Goal: Task Accomplishment & Management: Use online tool/utility

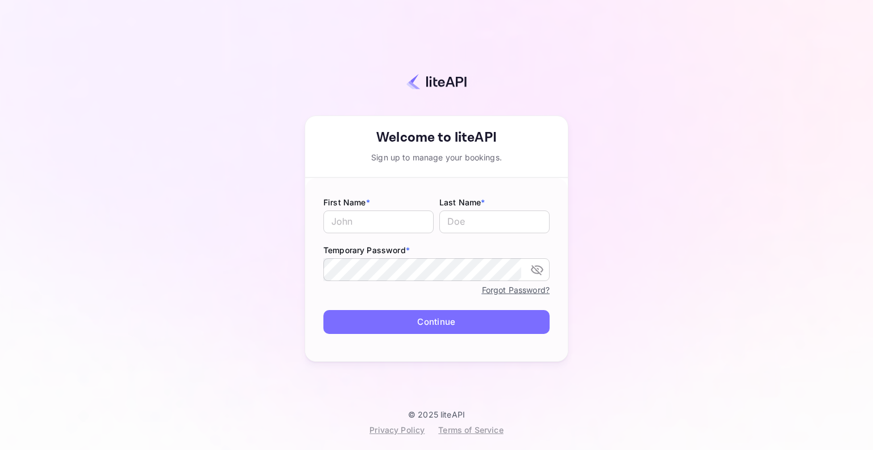
click at [435, 81] on img at bounding box center [436, 81] width 60 height 16
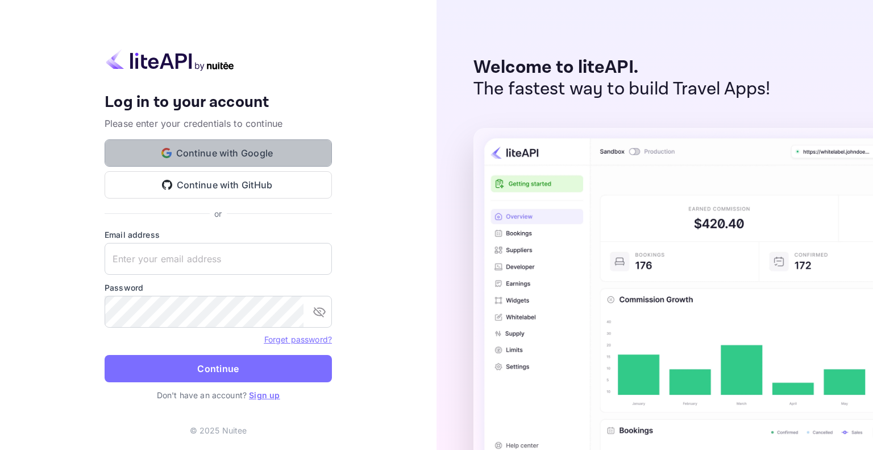
click at [205, 151] on button "Continue with Google" at bounding box center [218, 152] width 227 height 27
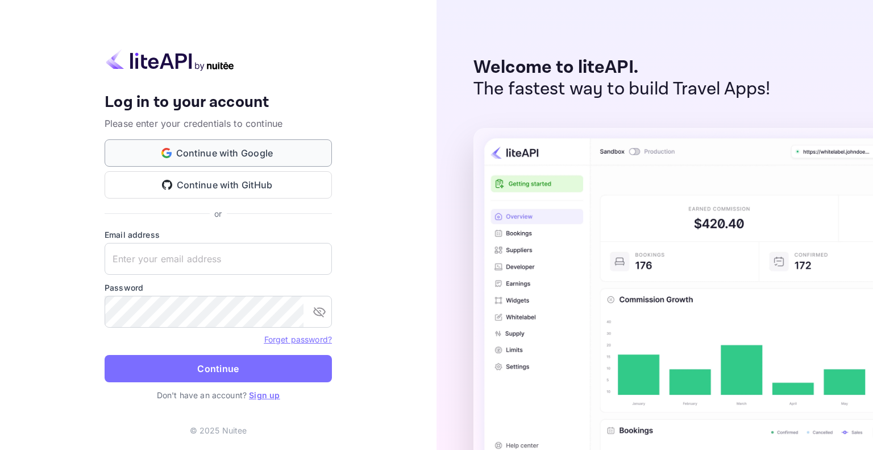
click at [218, 154] on button "Continue with Google" at bounding box center [218, 152] width 227 height 27
